Goal: Task Accomplishment & Management: Manage account settings

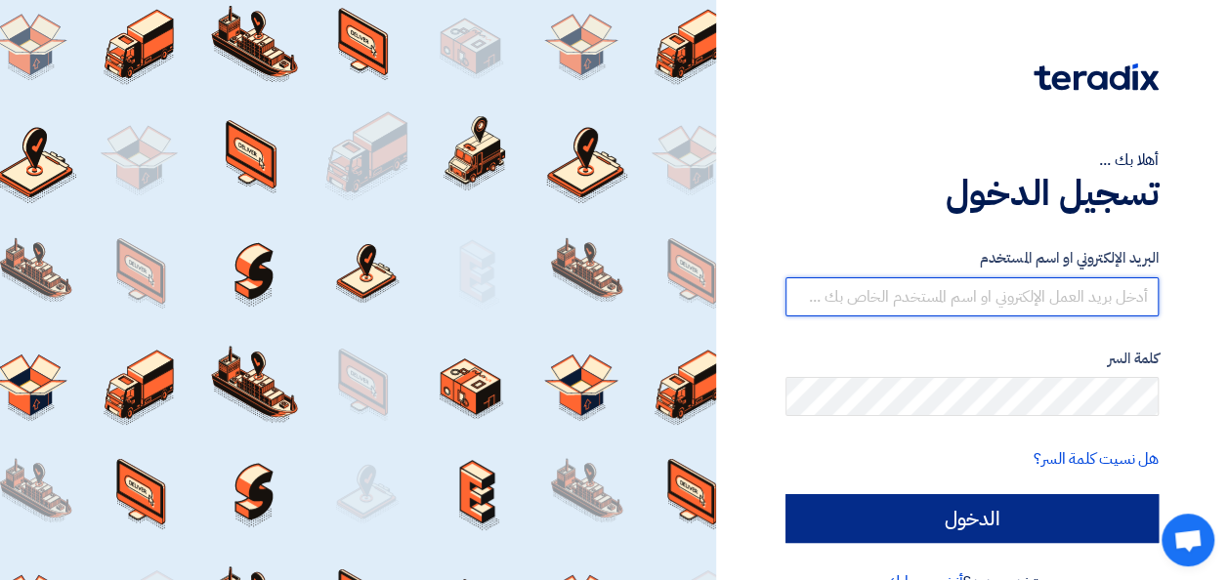
type input "[PERSON_NAME][EMAIL_ADDRESS][DOMAIN_NAME]"
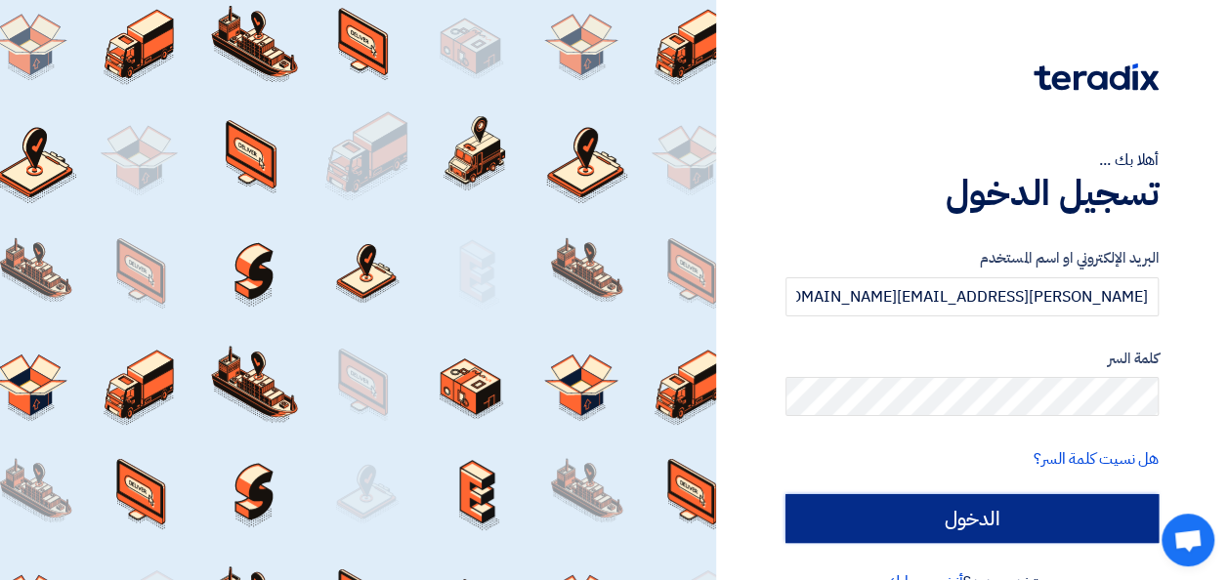
click at [997, 526] on input "الدخول" at bounding box center [972, 518] width 373 height 49
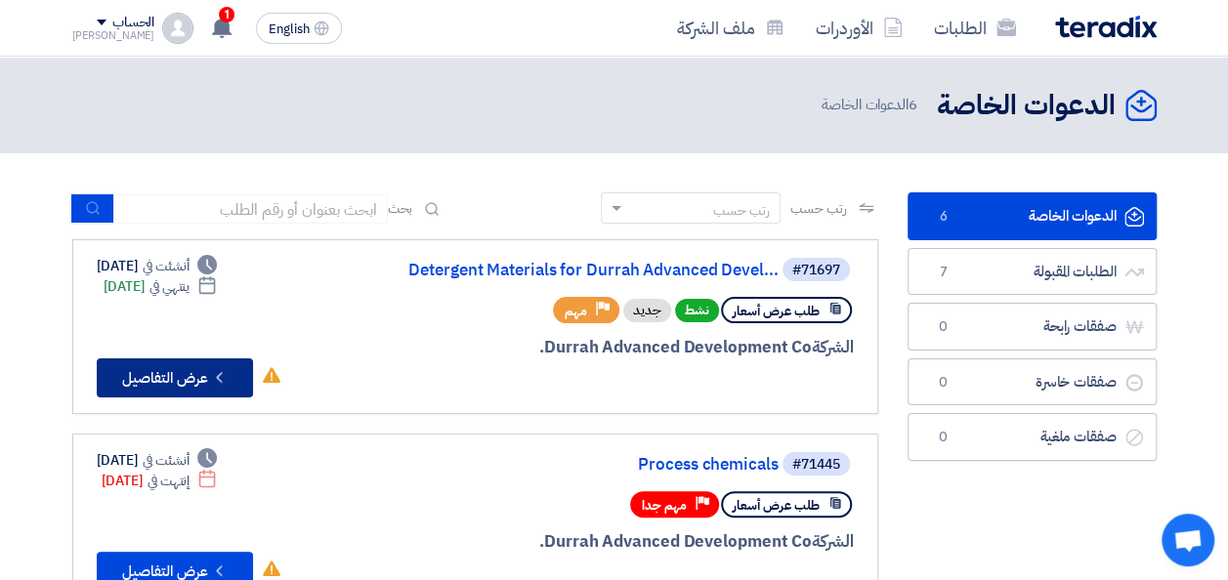
click at [192, 381] on button "Check details عرض التفاصيل" at bounding box center [175, 378] width 156 height 39
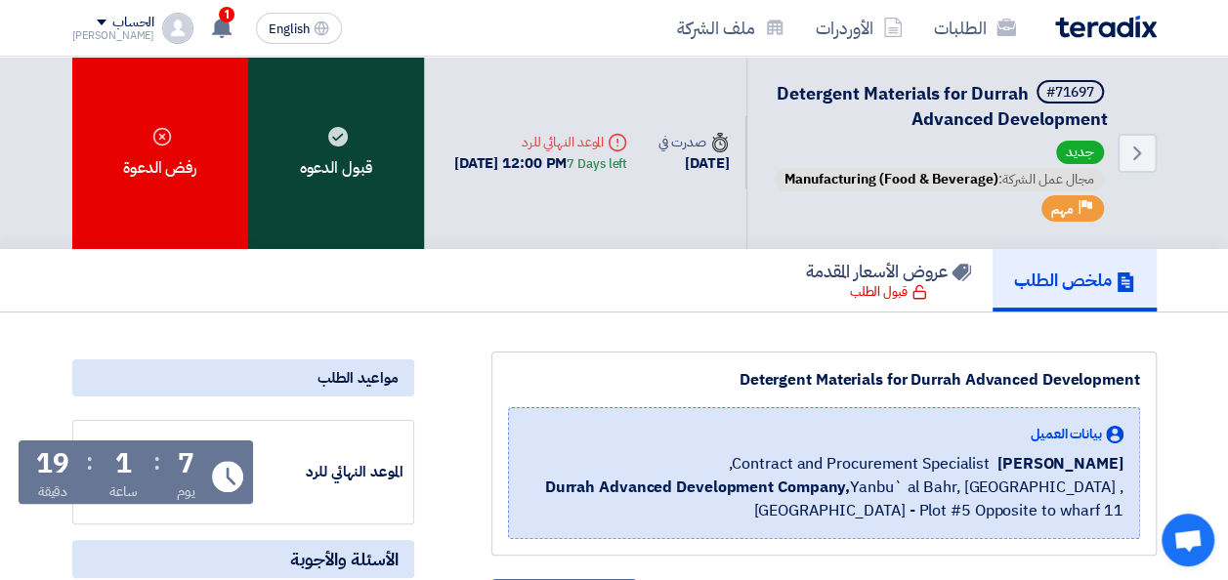
click at [341, 205] on div "قبول الدعوه" at bounding box center [336, 153] width 176 height 192
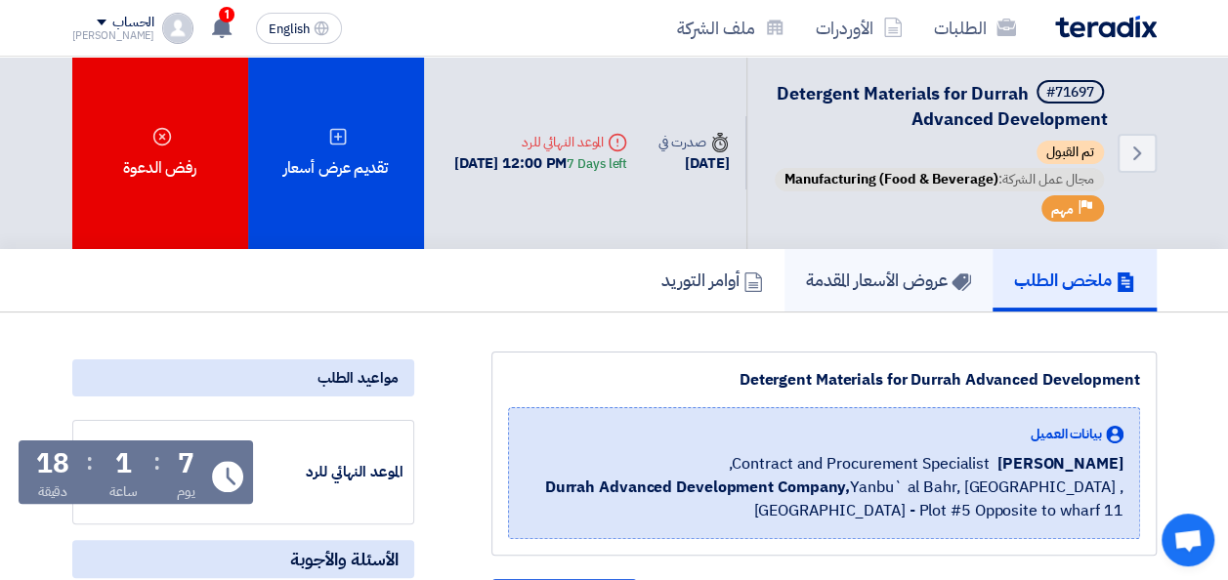
click at [875, 291] on h5 "عروض الأسعار المقدمة" at bounding box center [888, 280] width 165 height 22
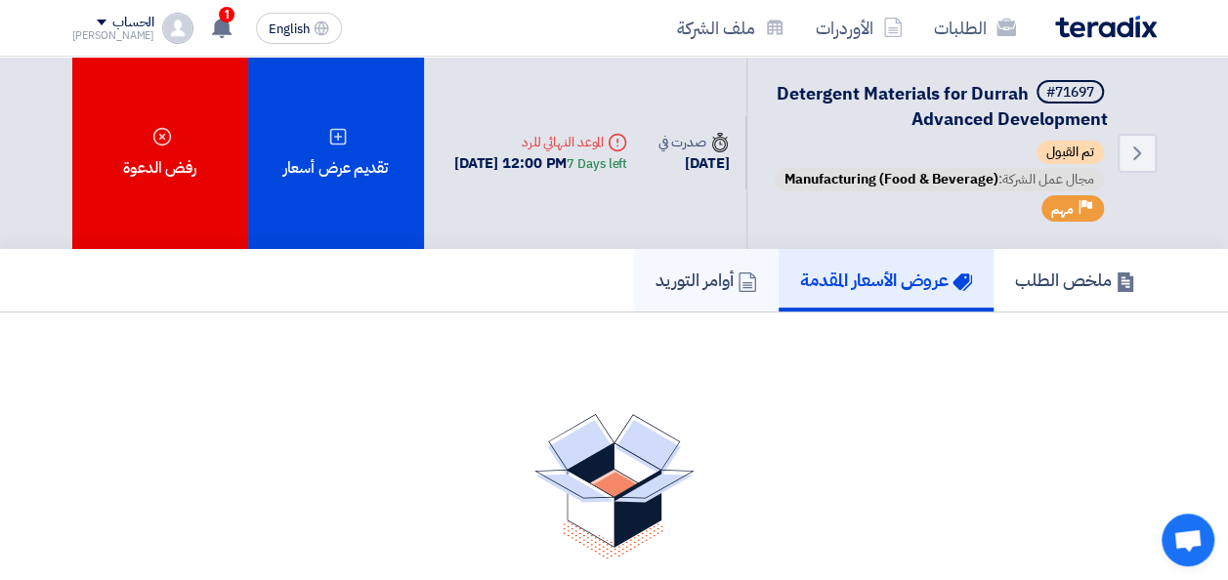
click at [701, 291] on h5 "أوامر التوريد" at bounding box center [707, 280] width 102 height 22
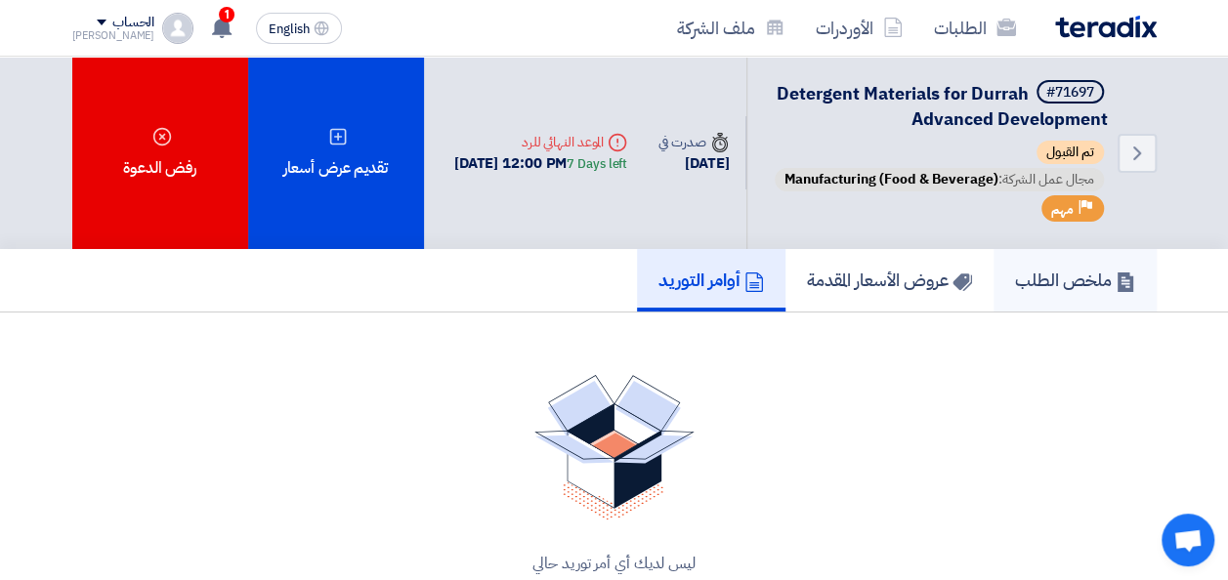
click at [1053, 283] on h5 "ملخص الطلب" at bounding box center [1075, 280] width 120 height 22
